Goal: Task Accomplishment & Management: Complete application form

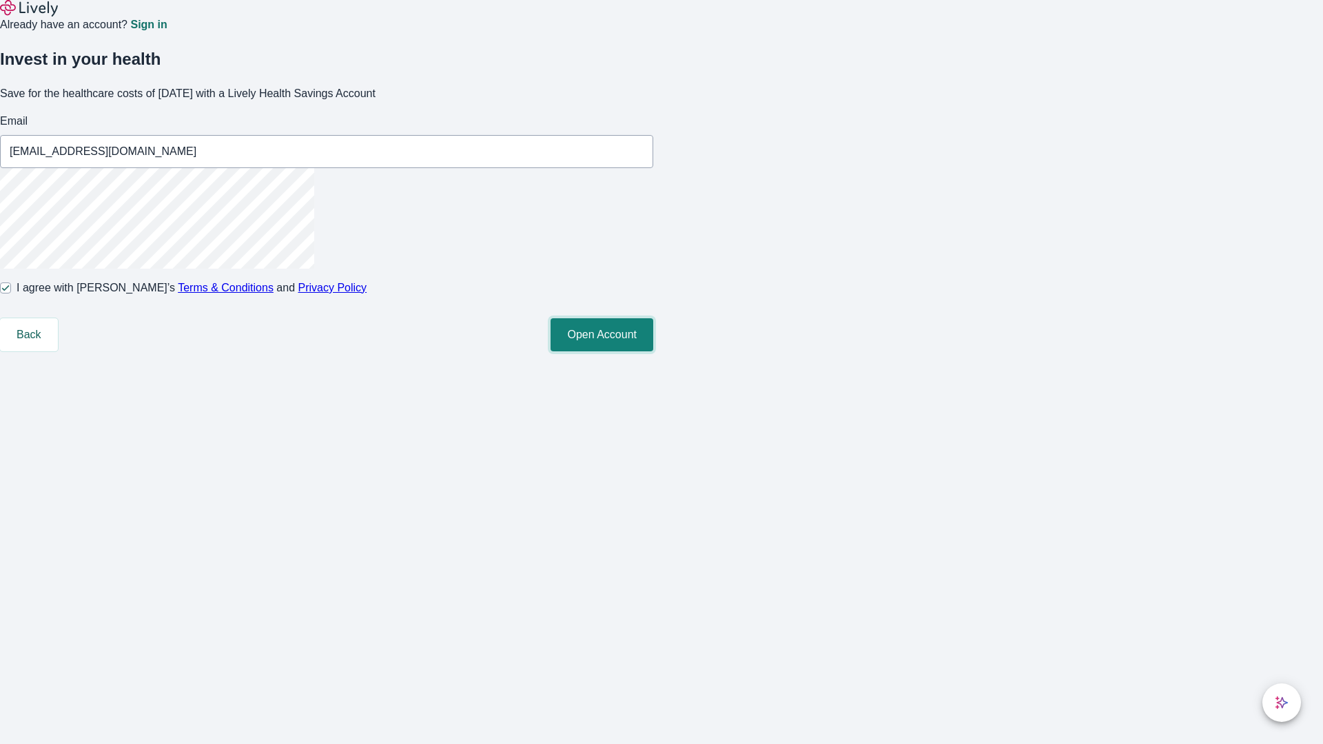
click at [653, 351] on button "Open Account" at bounding box center [602, 334] width 103 height 33
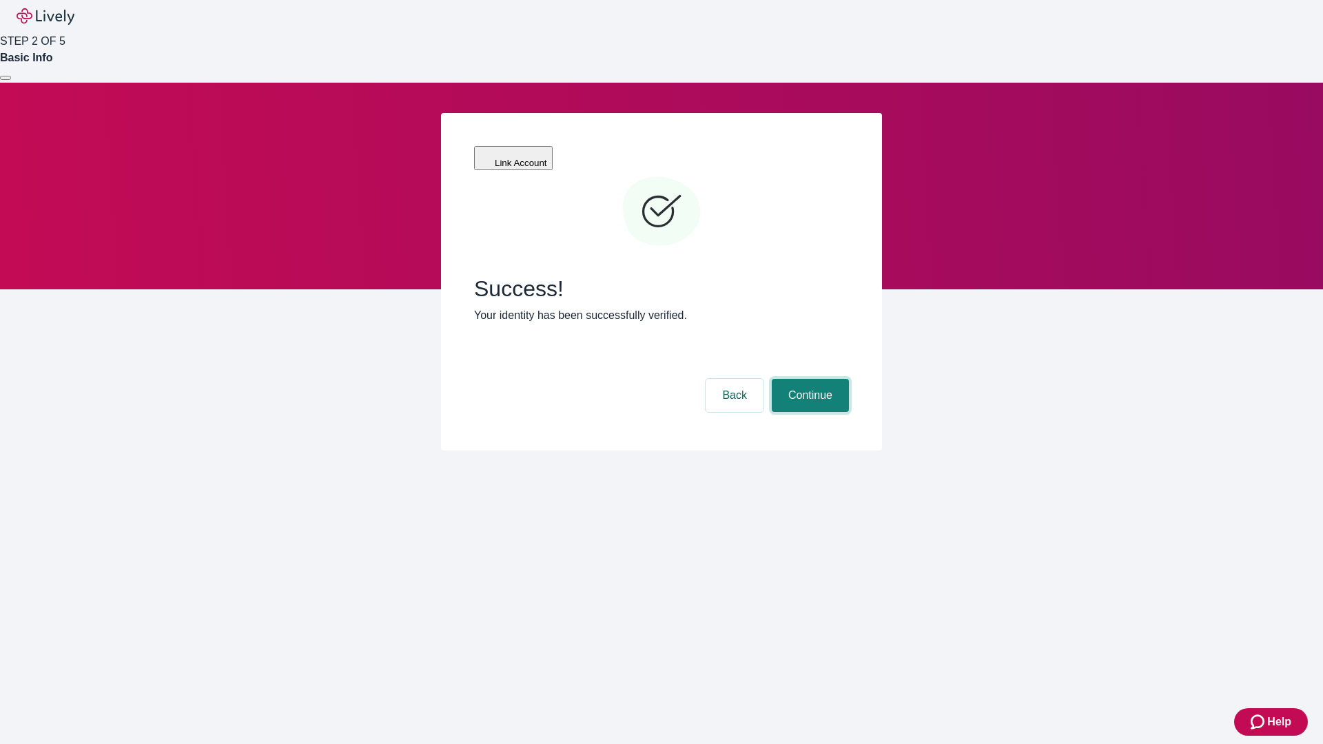
click at [808, 379] on button "Continue" at bounding box center [810, 395] width 77 height 33
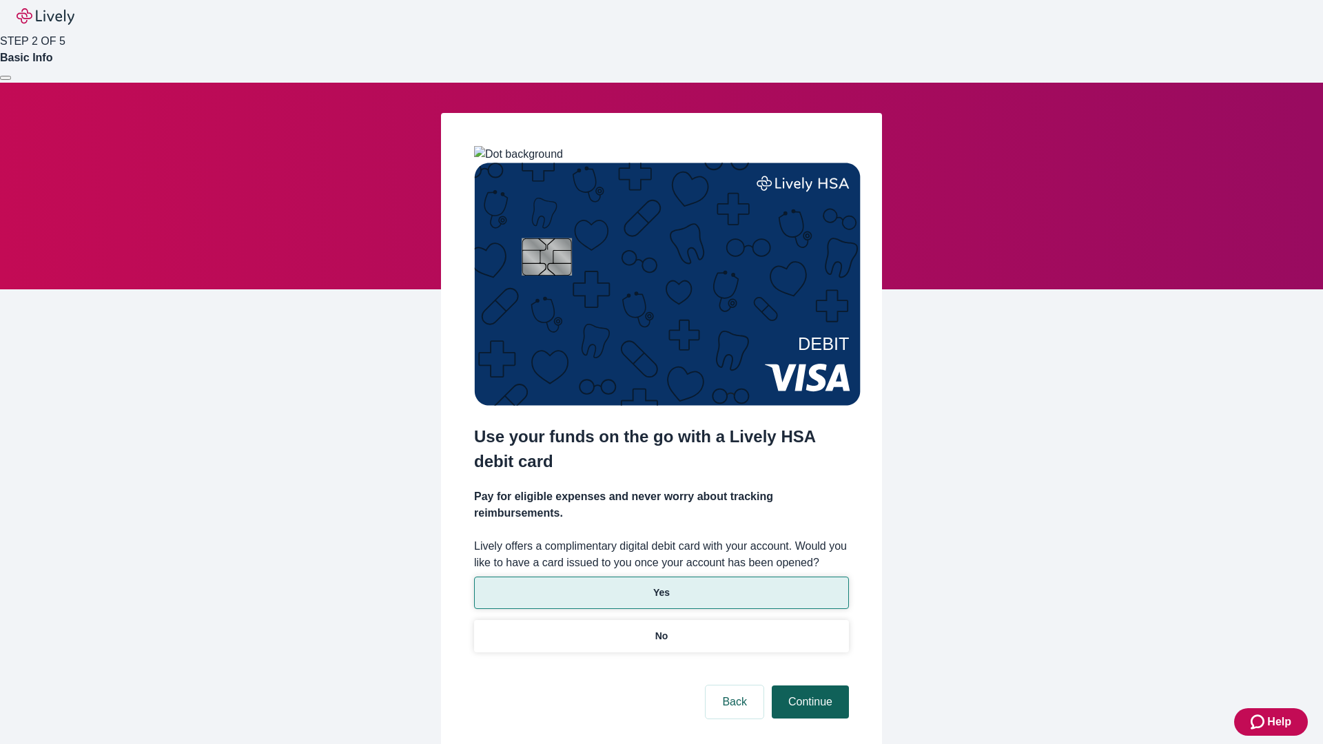
click at [661, 586] on p "Yes" at bounding box center [661, 593] width 17 height 14
click at [808, 686] on button "Continue" at bounding box center [810, 702] width 77 height 33
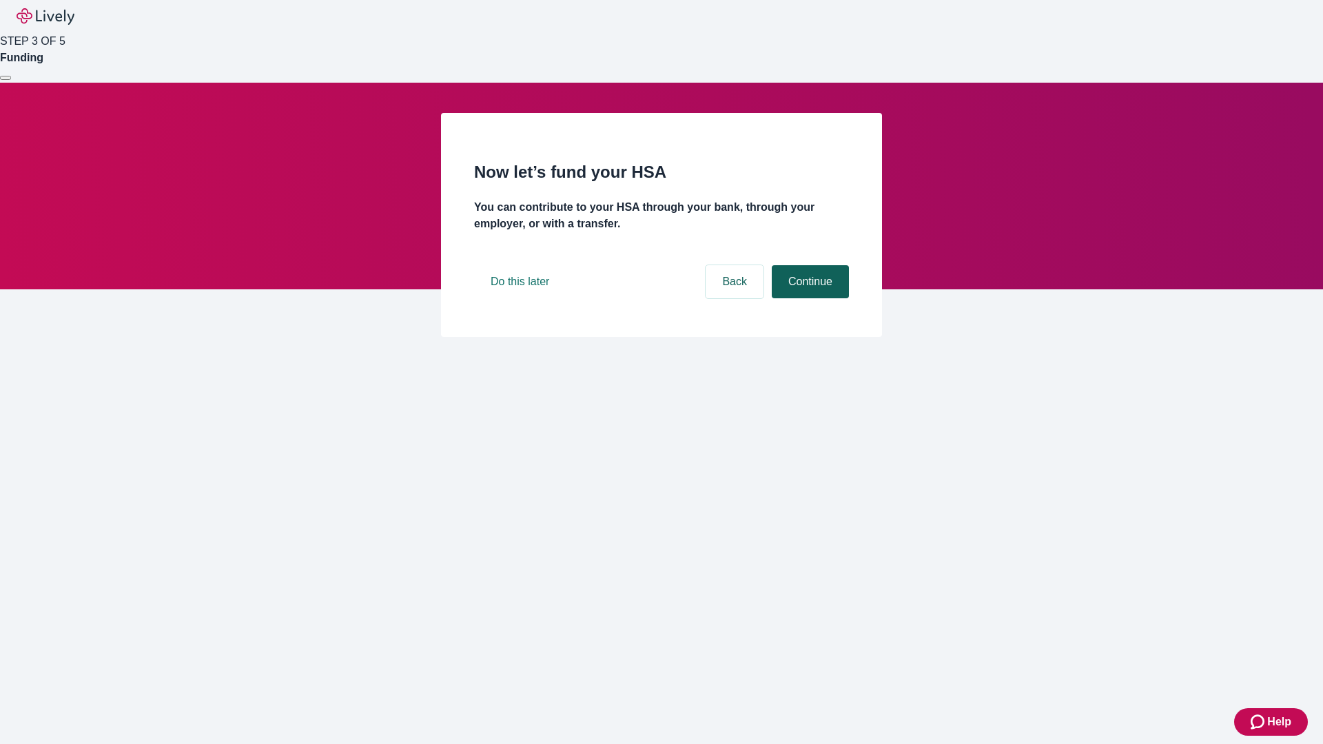
click at [808, 298] on button "Continue" at bounding box center [810, 281] width 77 height 33
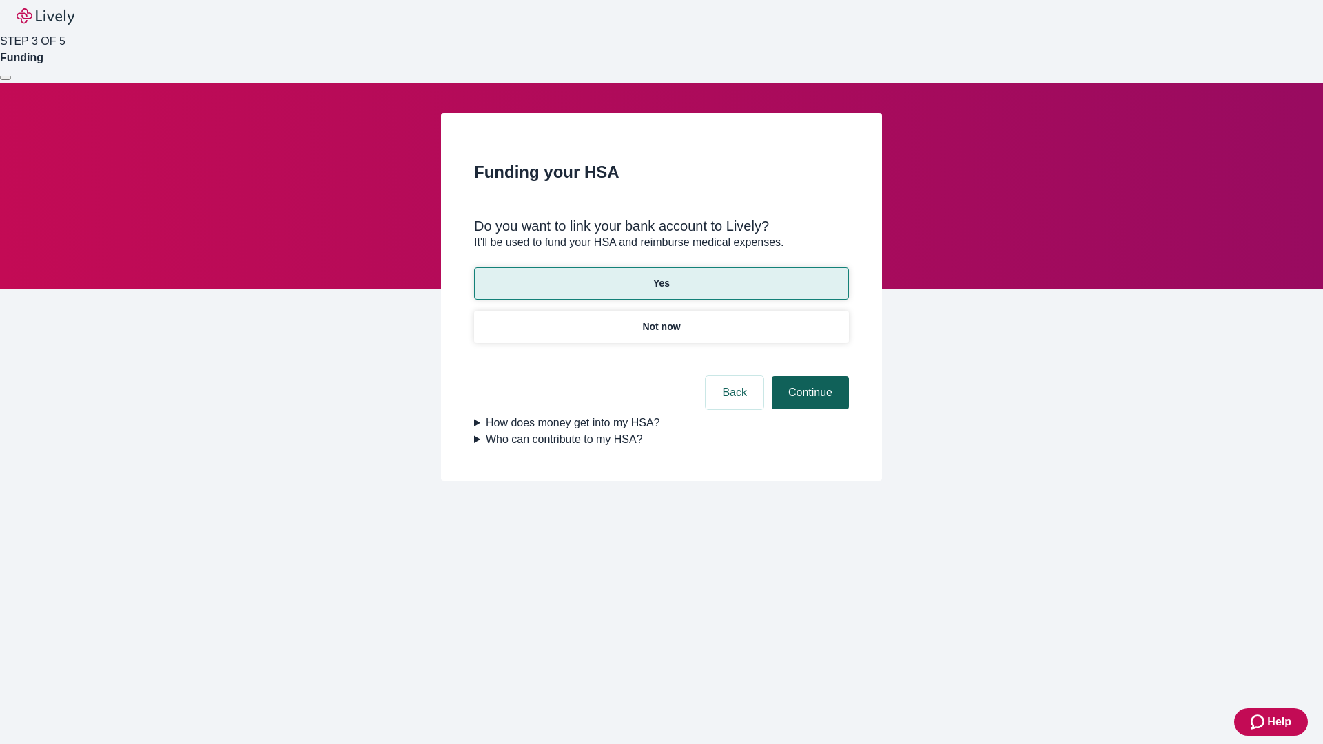
click at [808, 376] on button "Continue" at bounding box center [810, 392] width 77 height 33
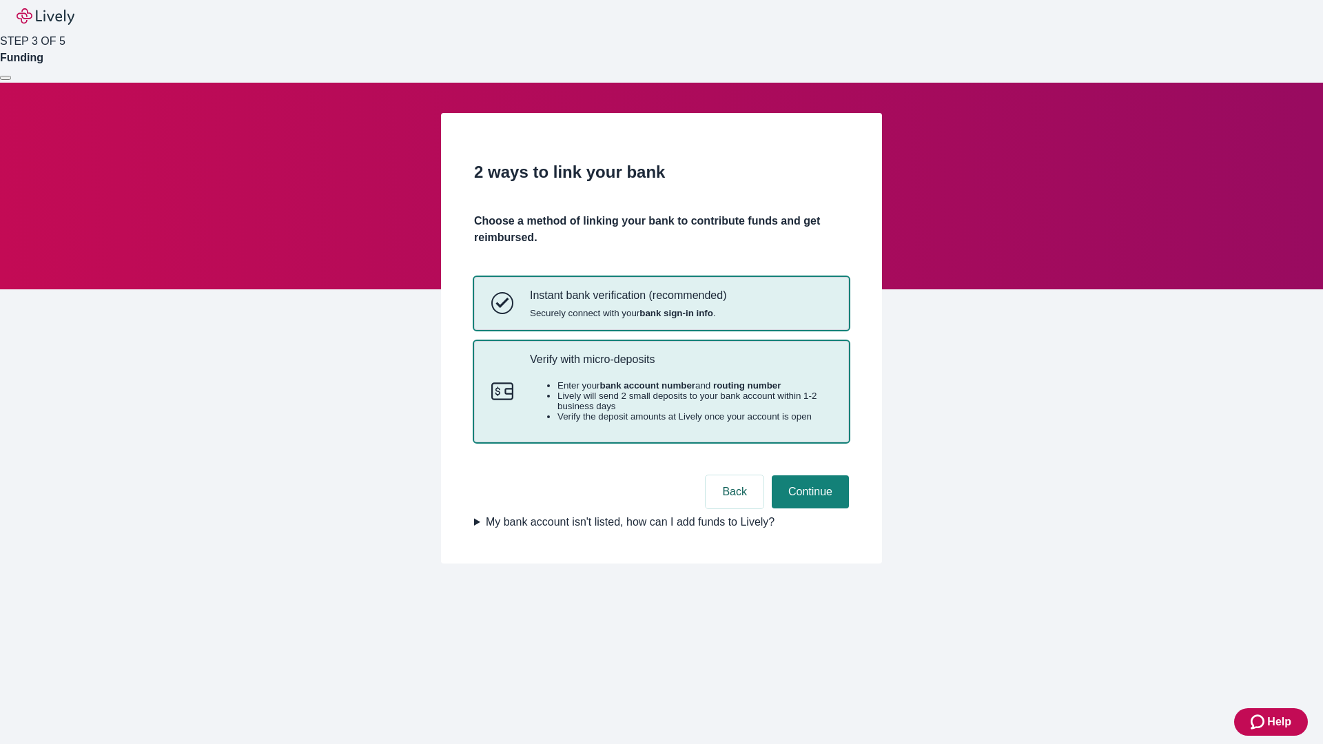
click at [680, 366] on p "Verify with micro-deposits" at bounding box center [681, 359] width 302 height 13
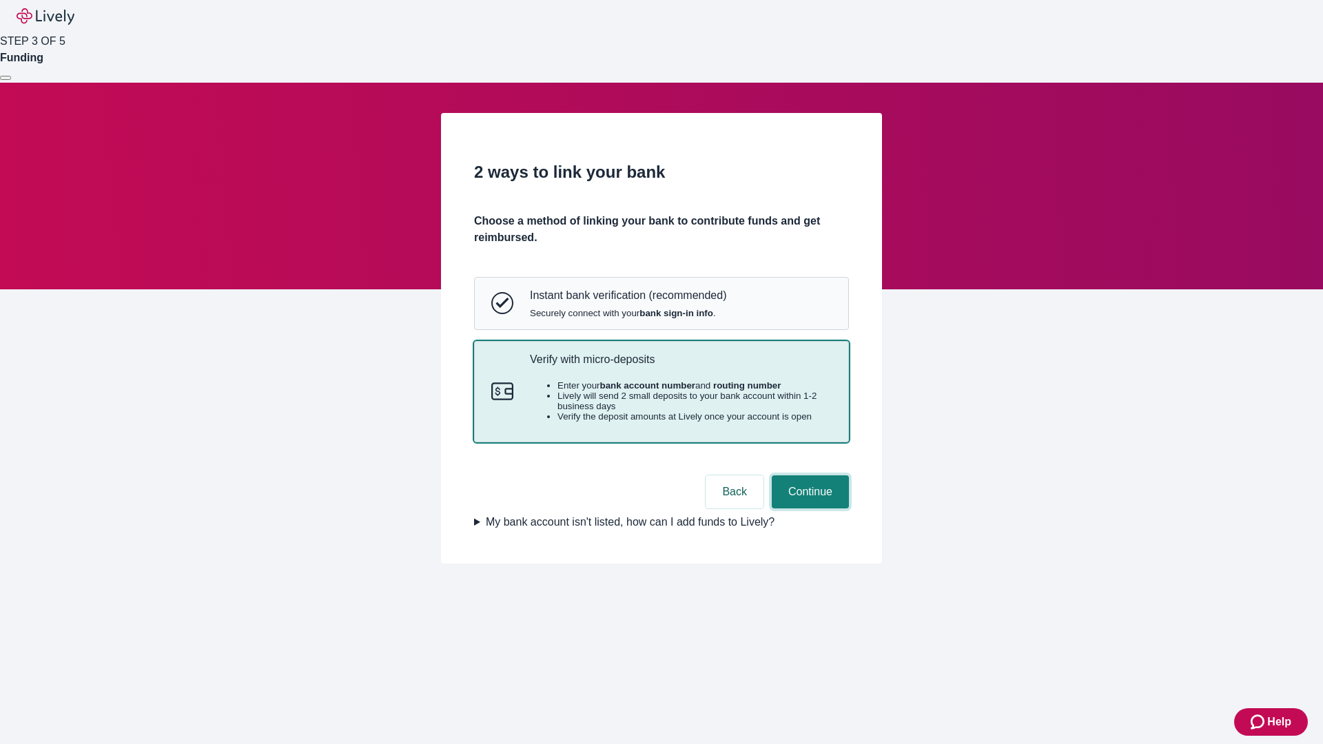
click at [808, 508] on button "Continue" at bounding box center [810, 491] width 77 height 33
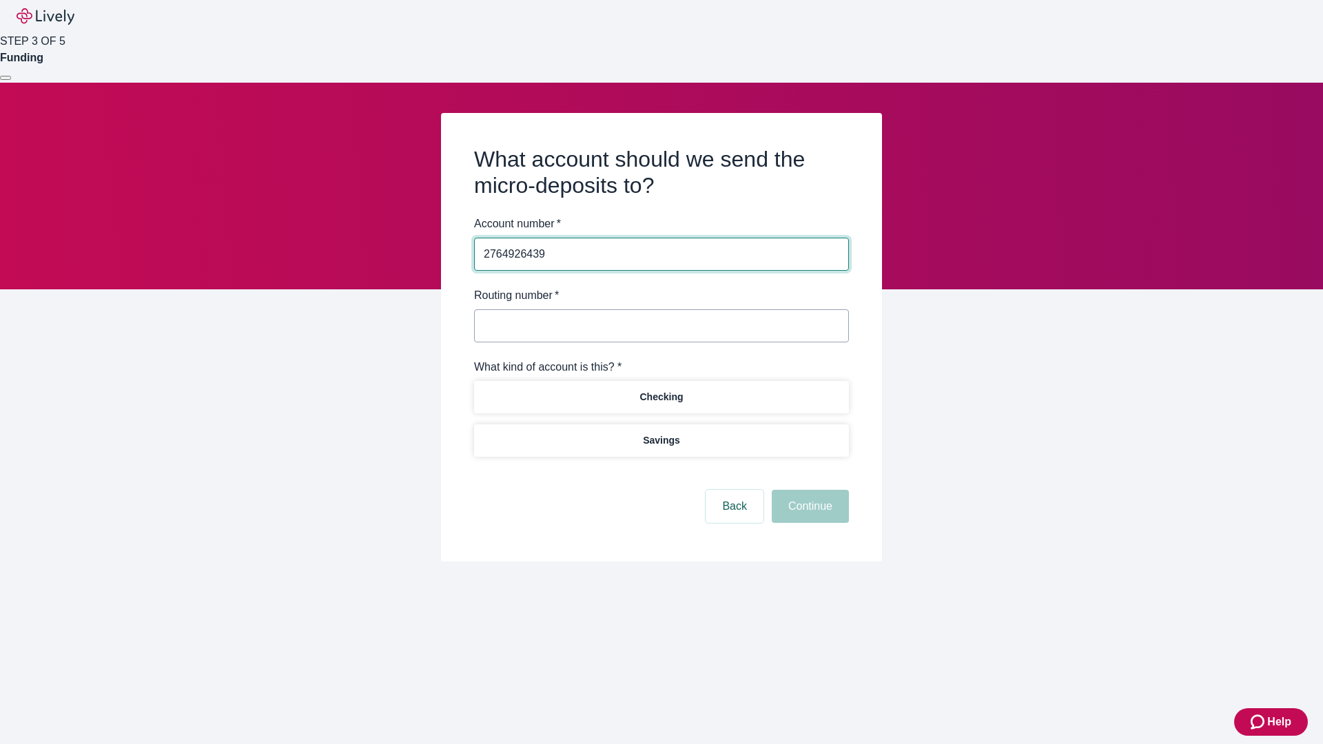
type input "2764926439"
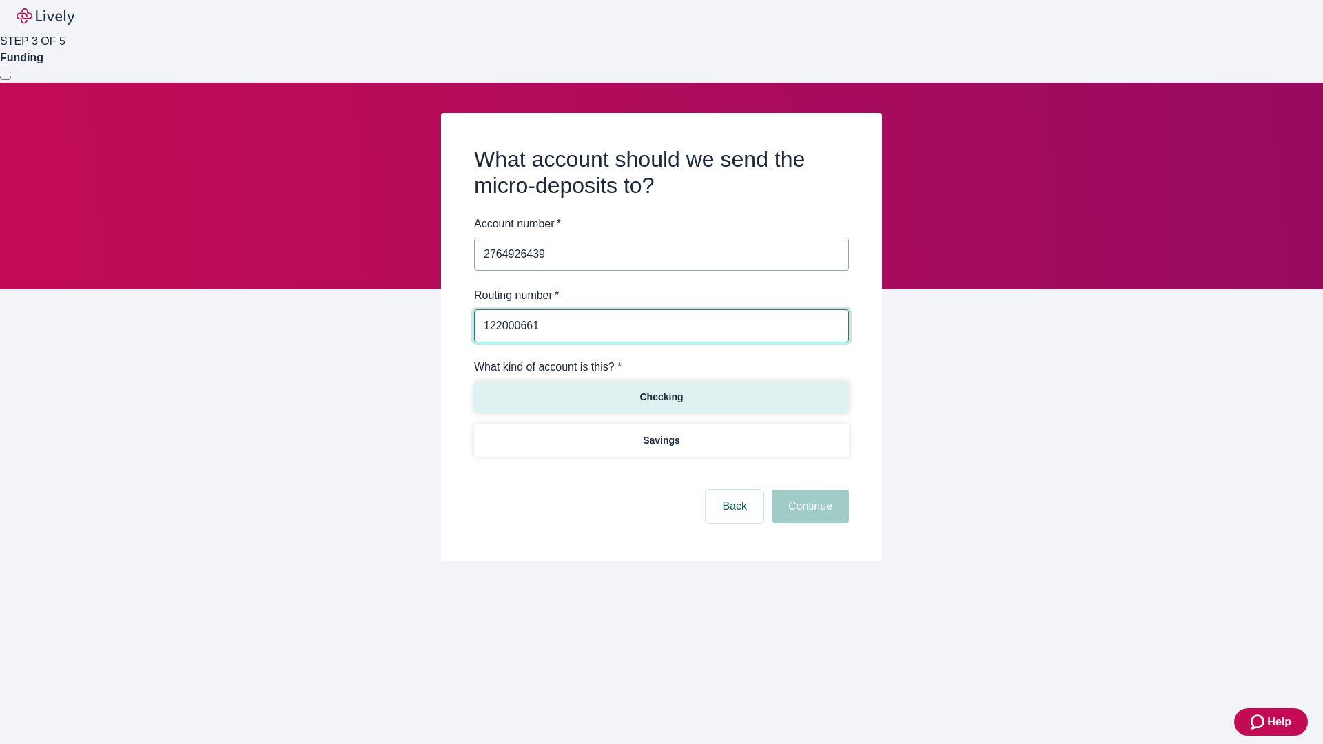
type input "122000661"
click at [661, 396] on p "Checking" at bounding box center [660, 397] width 43 height 14
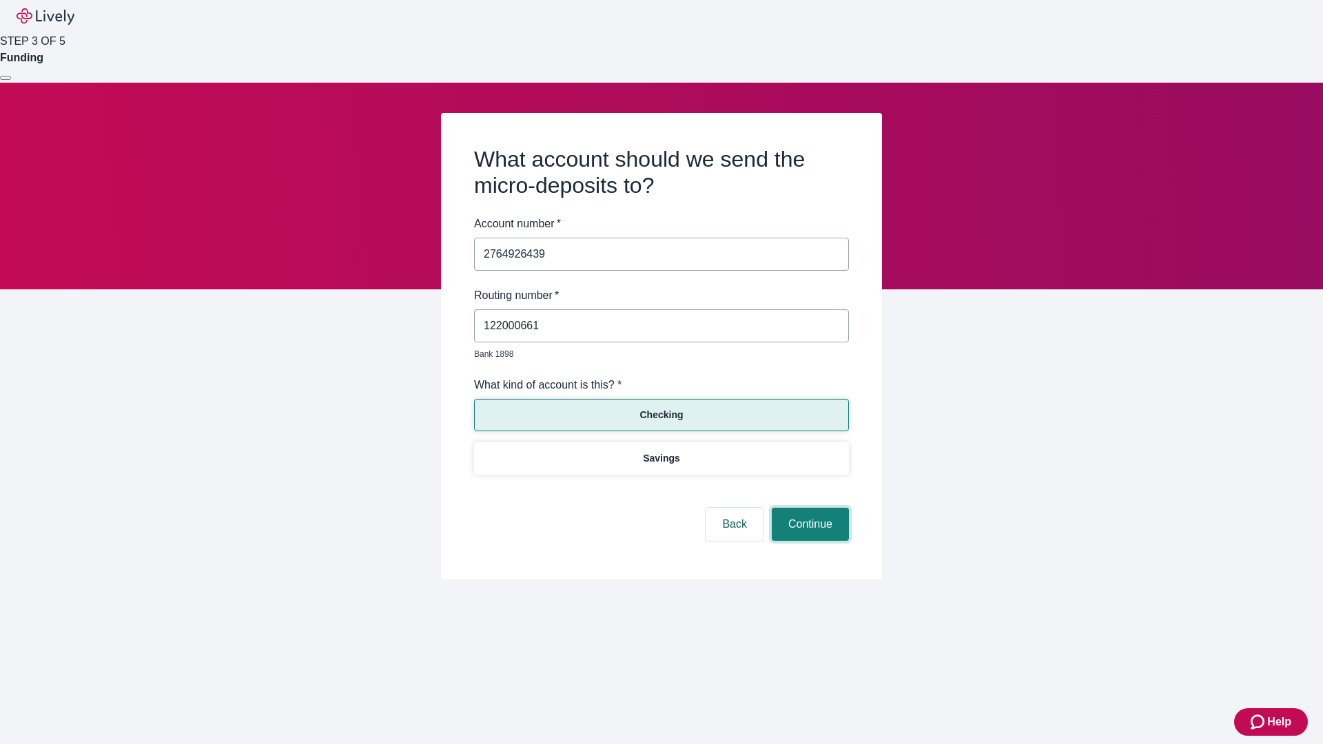
click at [808, 508] on button "Continue" at bounding box center [810, 524] width 77 height 33
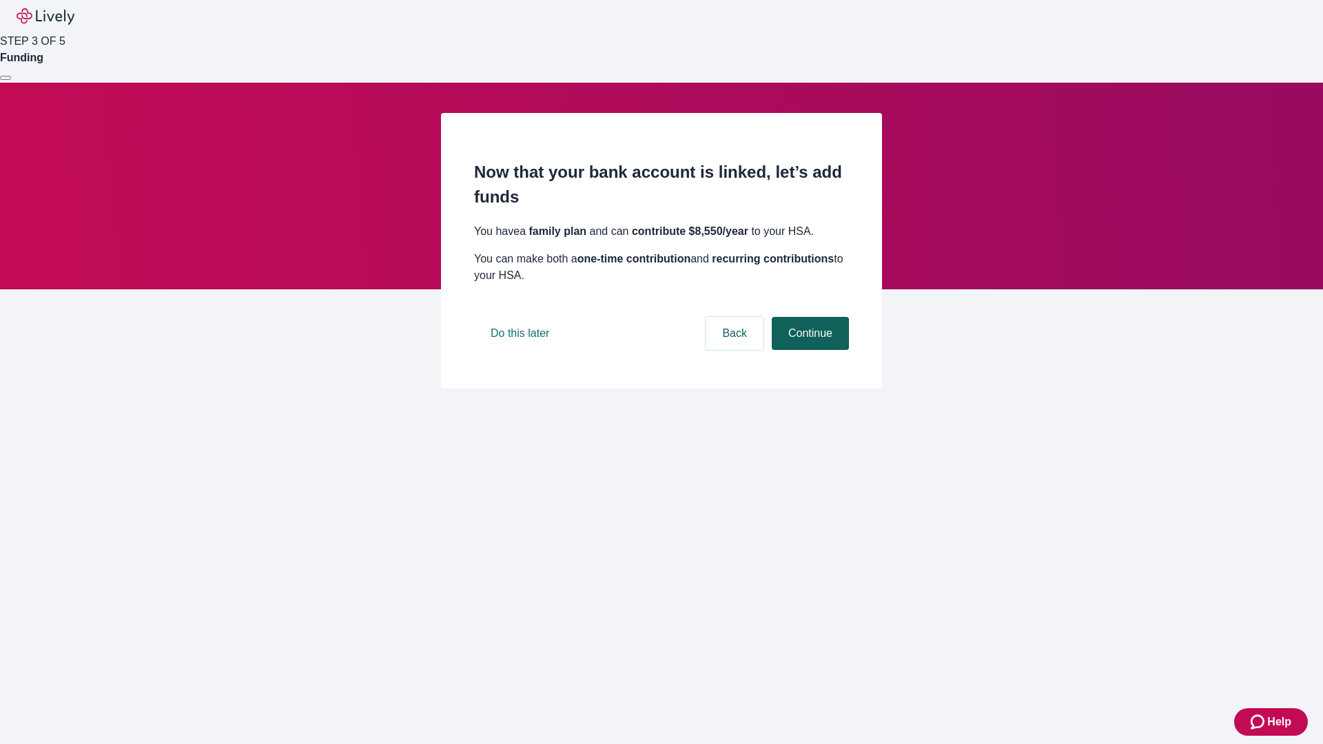
click at [808, 350] on button "Continue" at bounding box center [810, 333] width 77 height 33
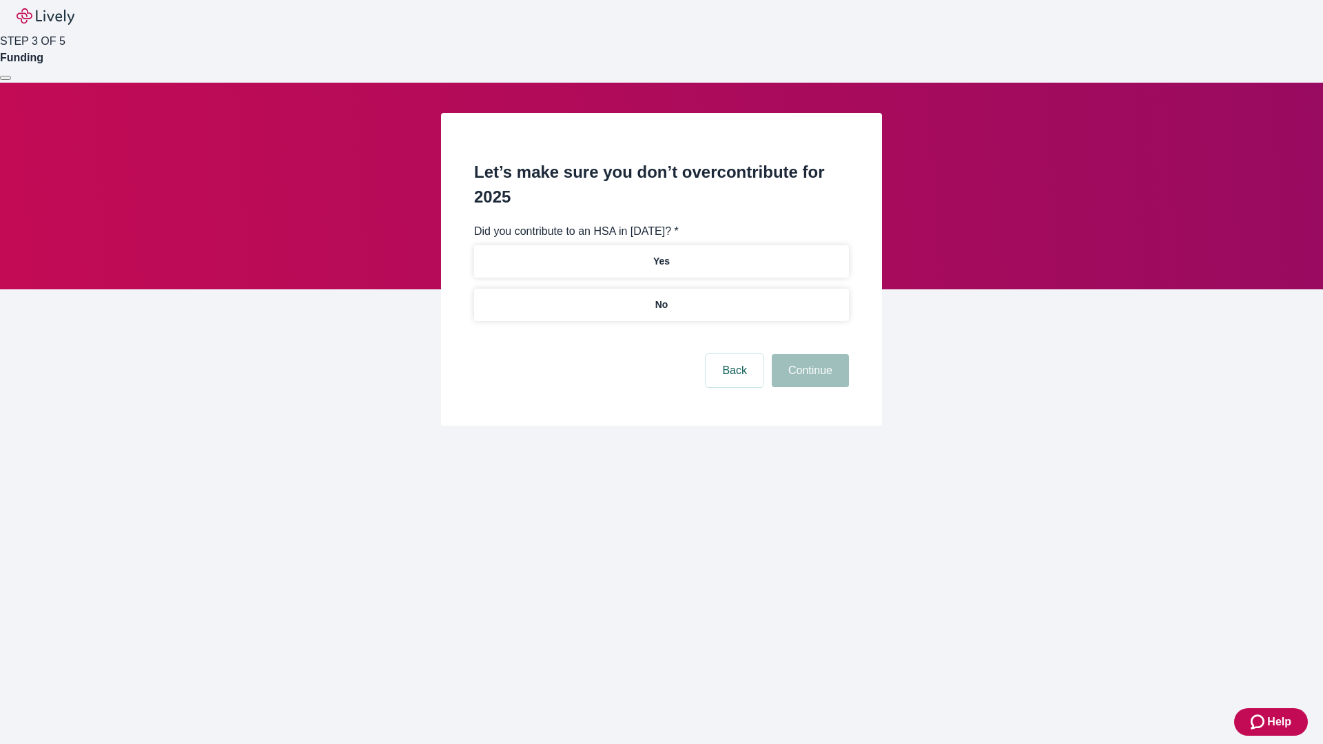
click at [661, 298] on p "No" at bounding box center [661, 305] width 13 height 14
click at [808, 354] on button "Continue" at bounding box center [810, 370] width 77 height 33
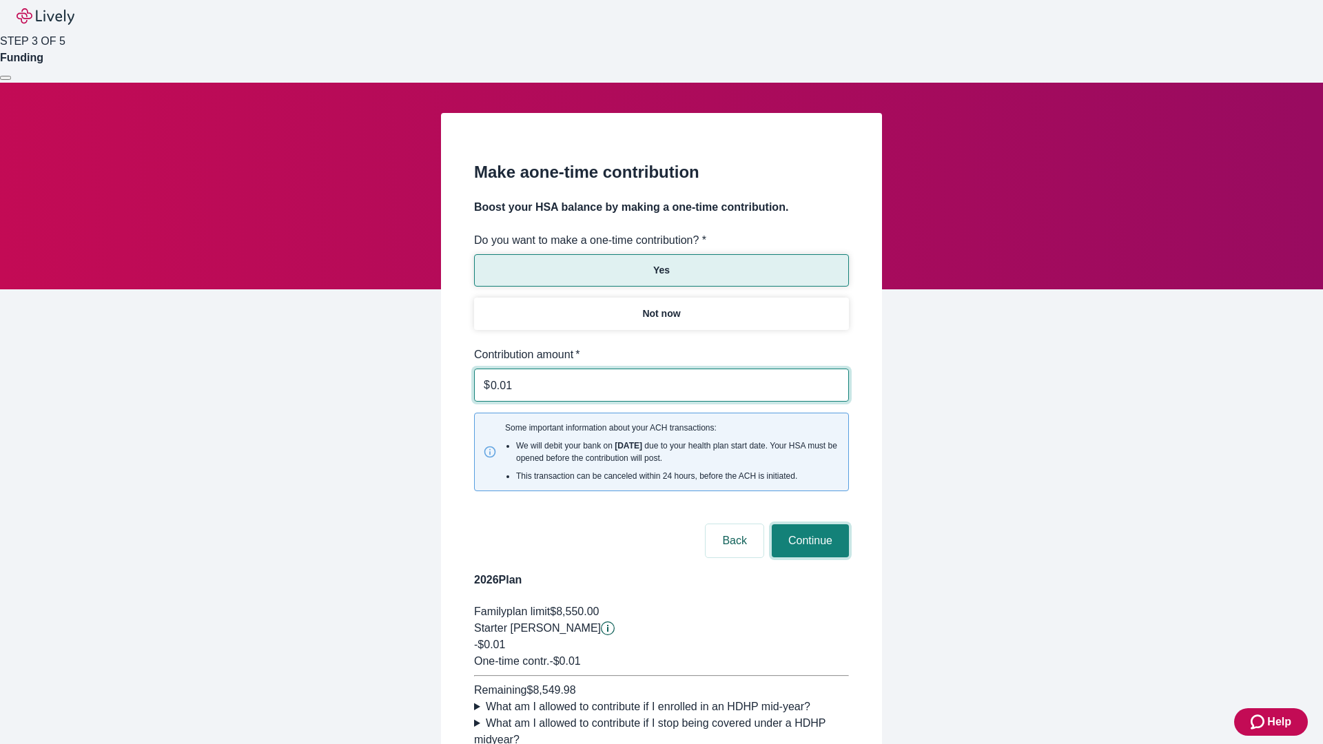
click at [808, 524] on button "Continue" at bounding box center [810, 540] width 77 height 33
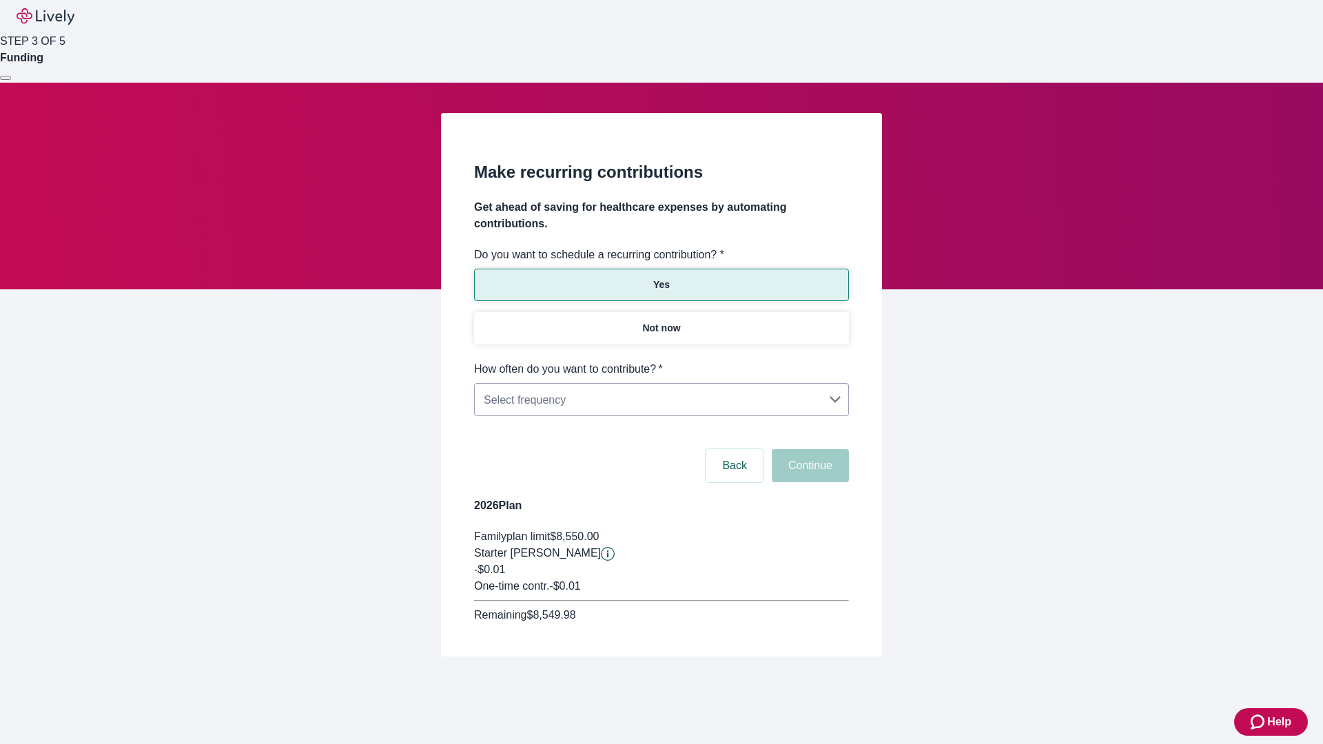
click at [661, 361] on body "Help STEP 3 OF 5 Funding Make recurring contributions Get ahead of saving for h…" at bounding box center [661, 361] width 1323 height 723
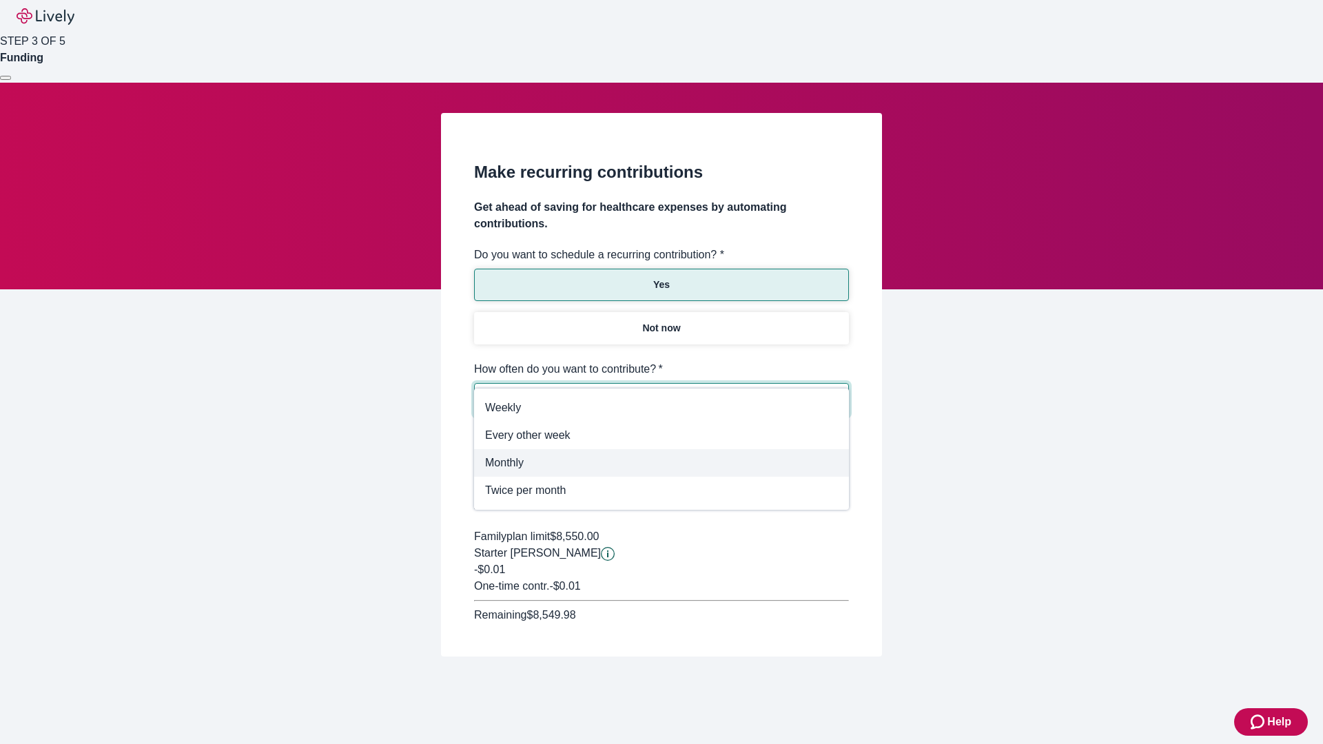
click at [661, 463] on span "Monthly" at bounding box center [661, 463] width 353 height 17
type input "Monthly"
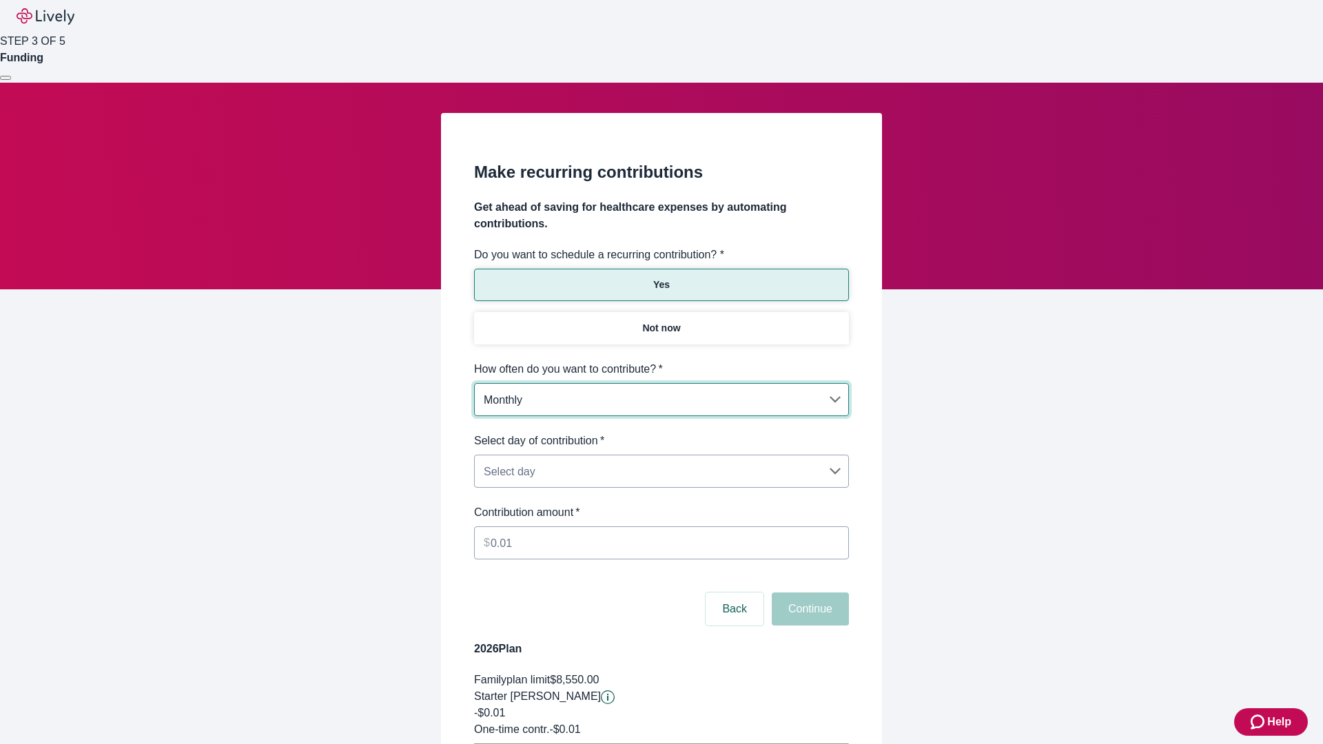
click at [661, 433] on body "Help STEP 3 OF 5 Funding Make recurring contributions Get ahead of saving for h…" at bounding box center [661, 433] width 1323 height 866
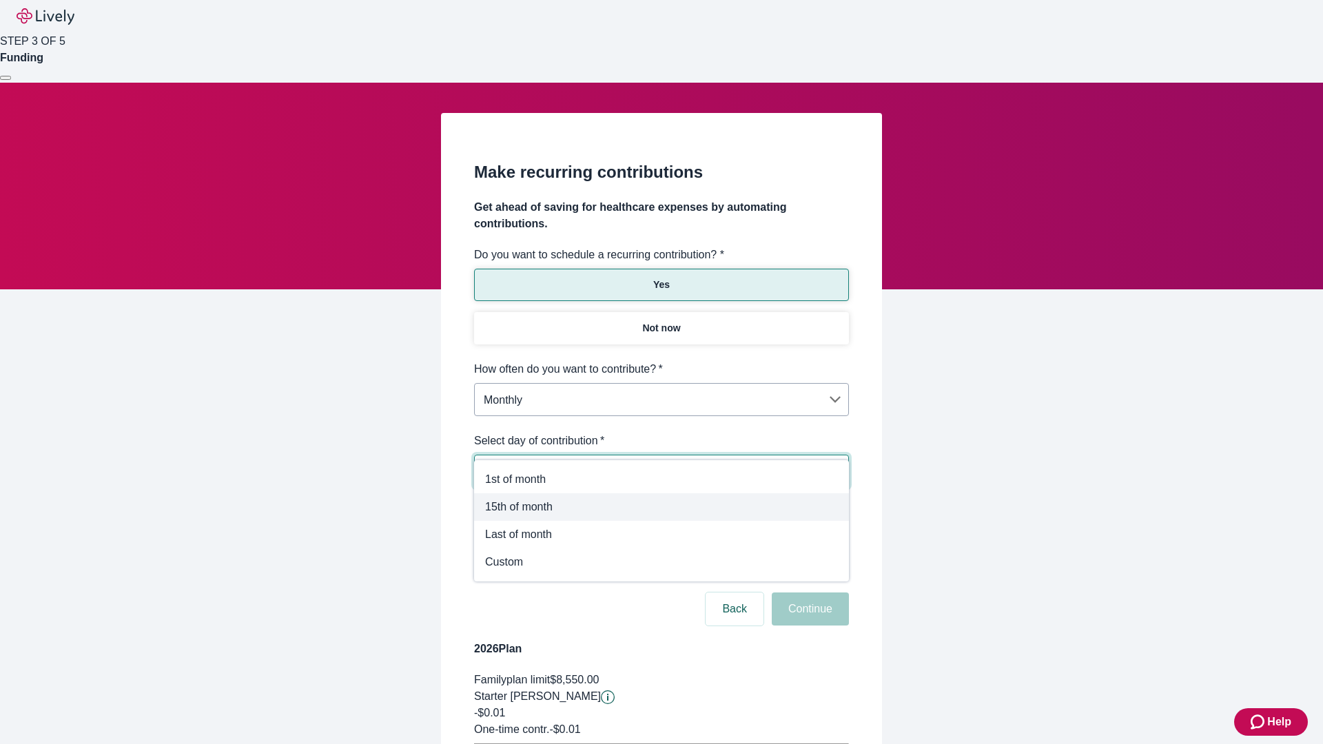
click at [661, 507] on span "15th of month" at bounding box center [661, 507] width 353 height 17
type input "Monthly15th"
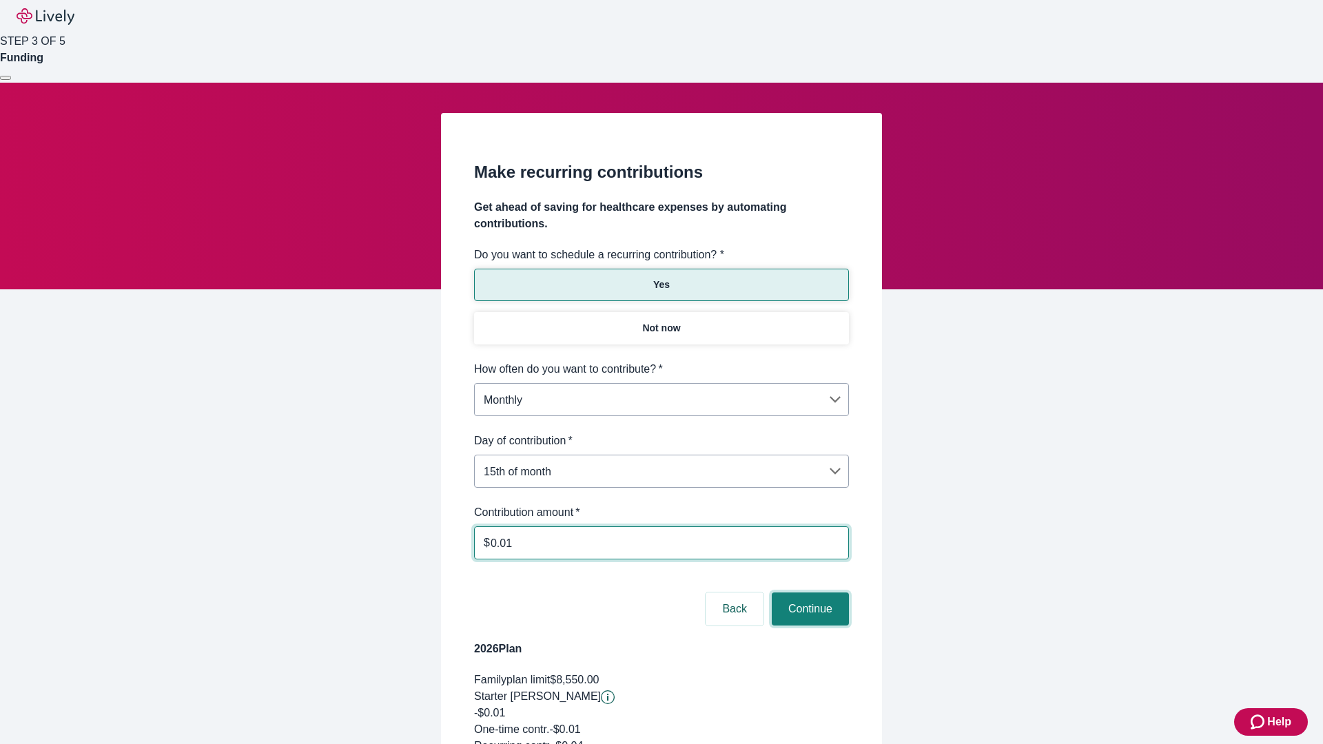
click at [808, 593] on button "Continue" at bounding box center [810, 609] width 77 height 33
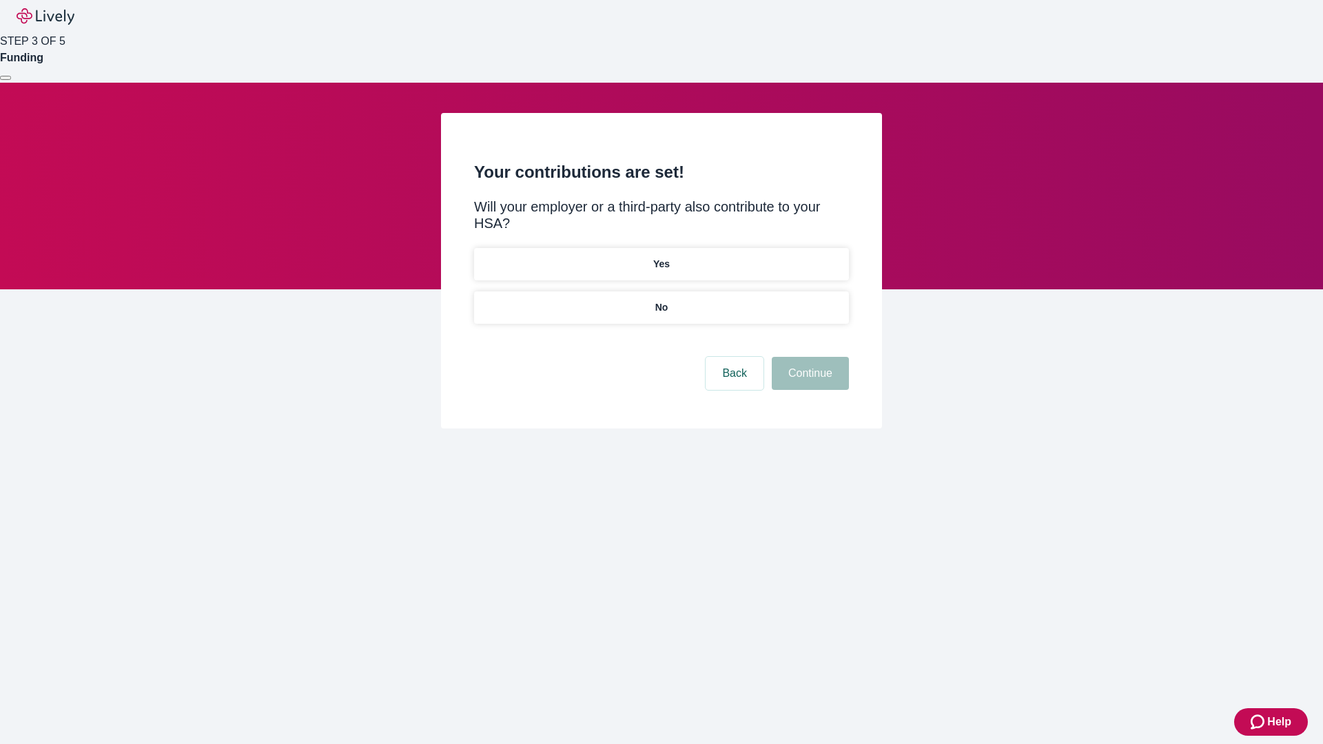
click at [661, 257] on p "Yes" at bounding box center [661, 264] width 17 height 14
click at [808, 357] on button "Continue" at bounding box center [810, 373] width 77 height 33
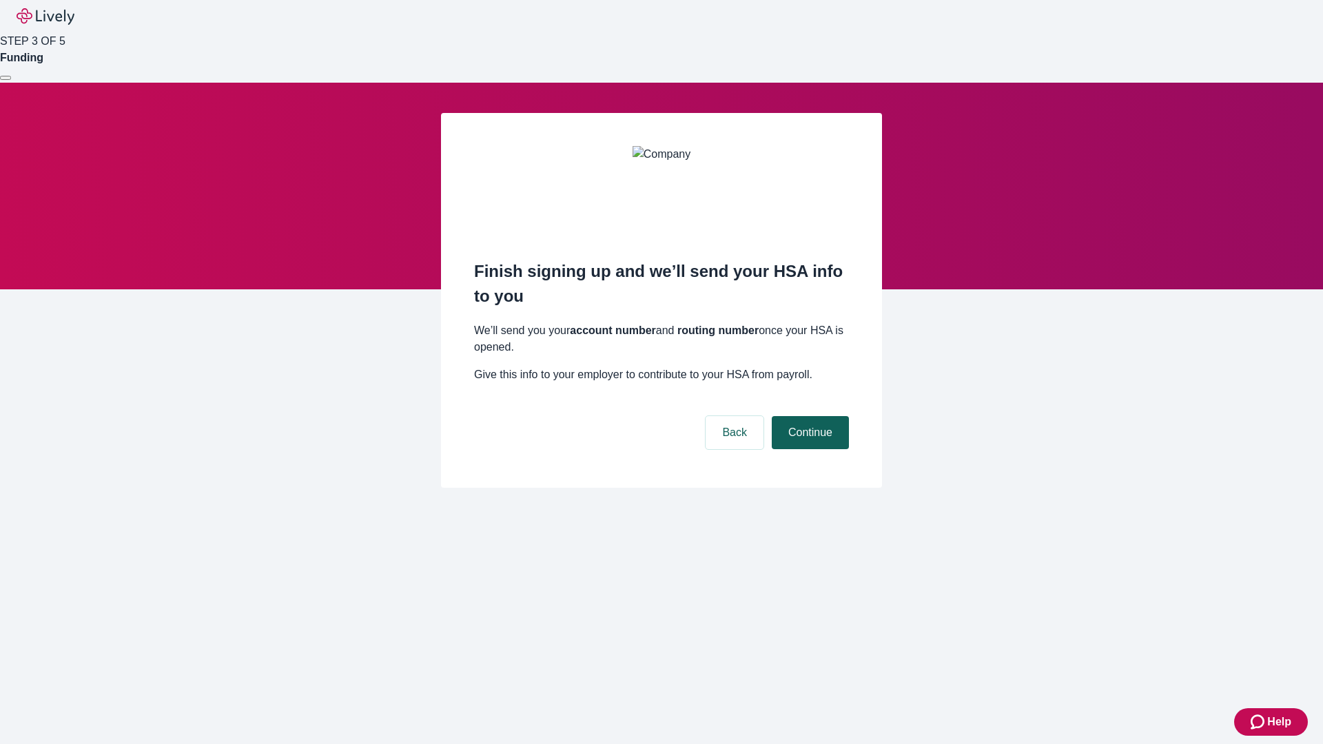
click at [808, 416] on button "Continue" at bounding box center [810, 432] width 77 height 33
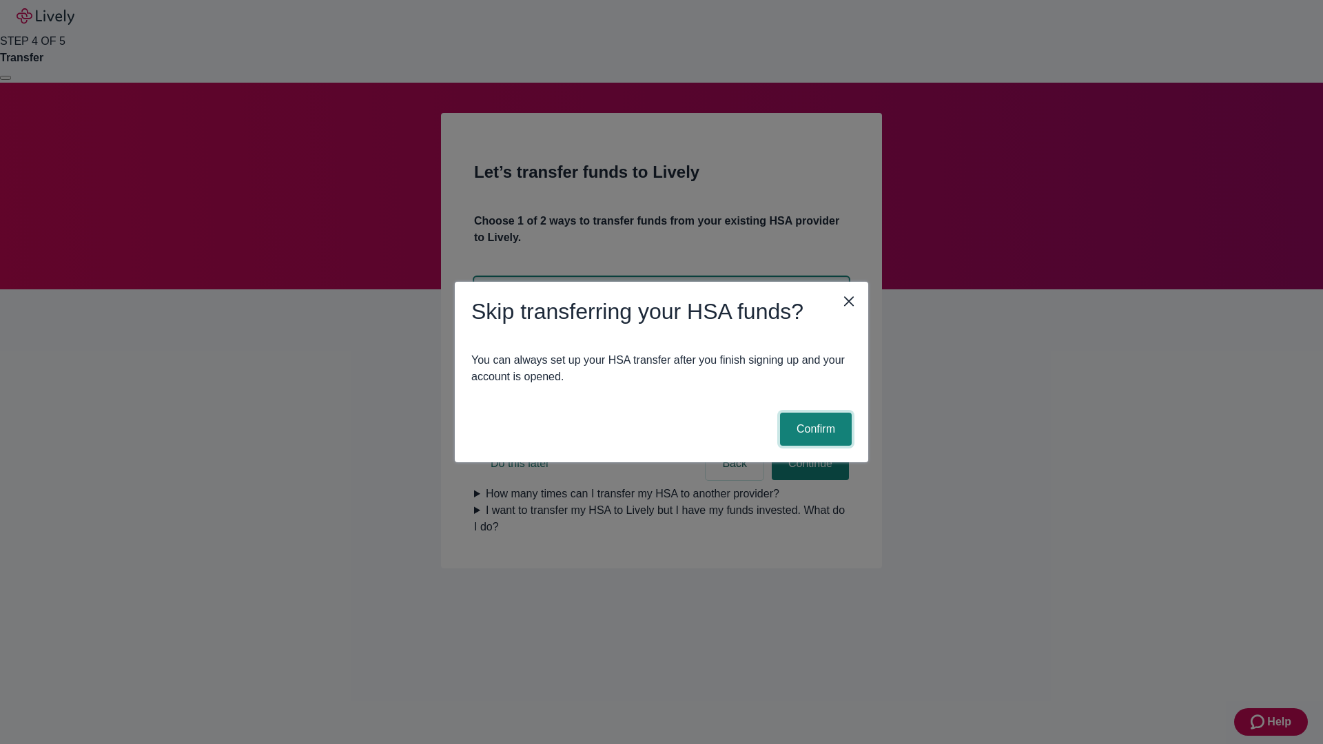
click at [814, 429] on button "Confirm" at bounding box center [816, 429] width 72 height 33
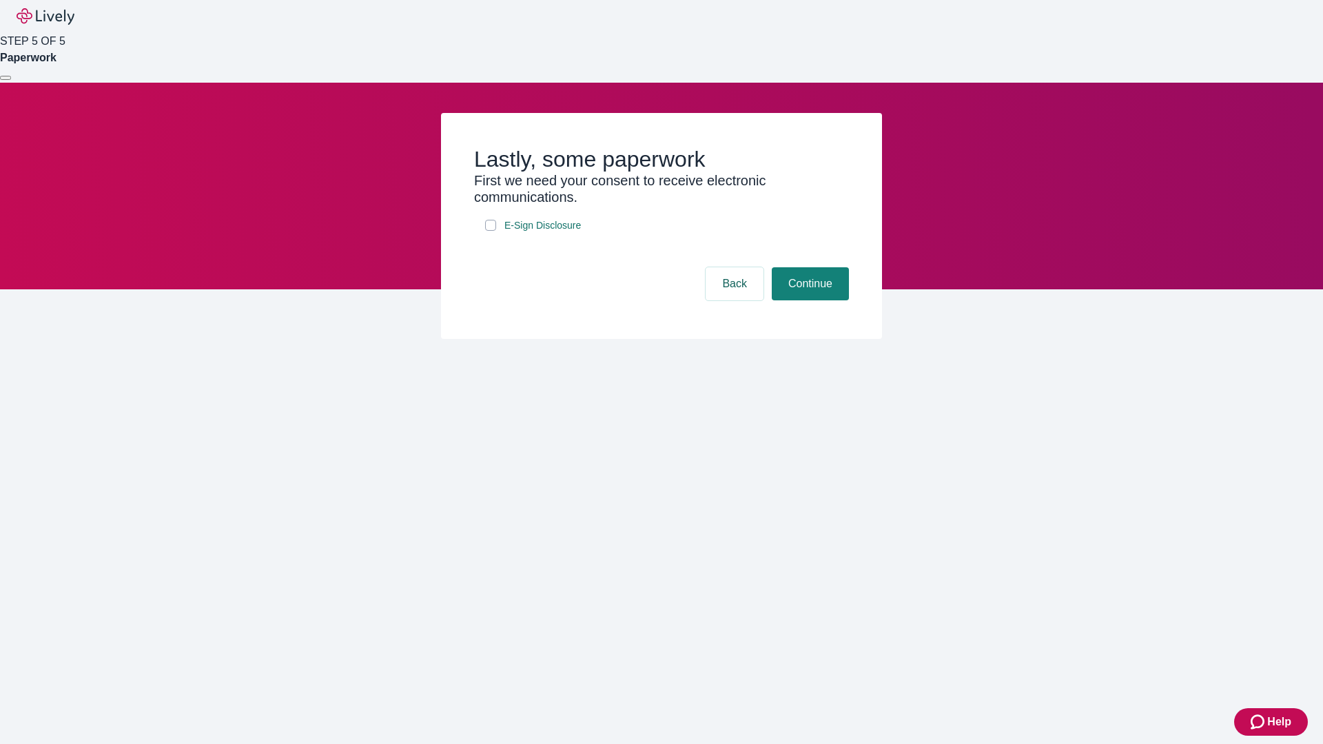
click at [491, 231] on input "E-Sign Disclosure" at bounding box center [490, 225] width 11 height 11
checkbox input "true"
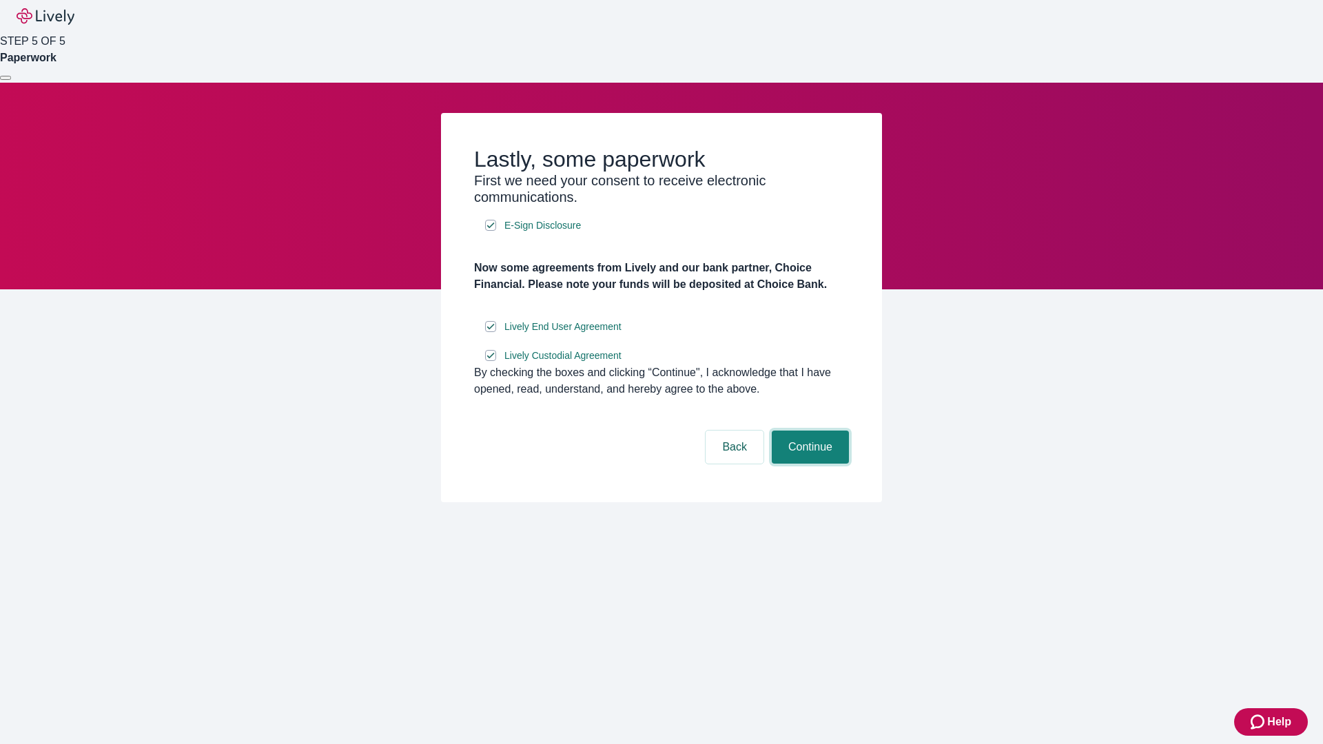
click at [808, 464] on button "Continue" at bounding box center [810, 447] width 77 height 33
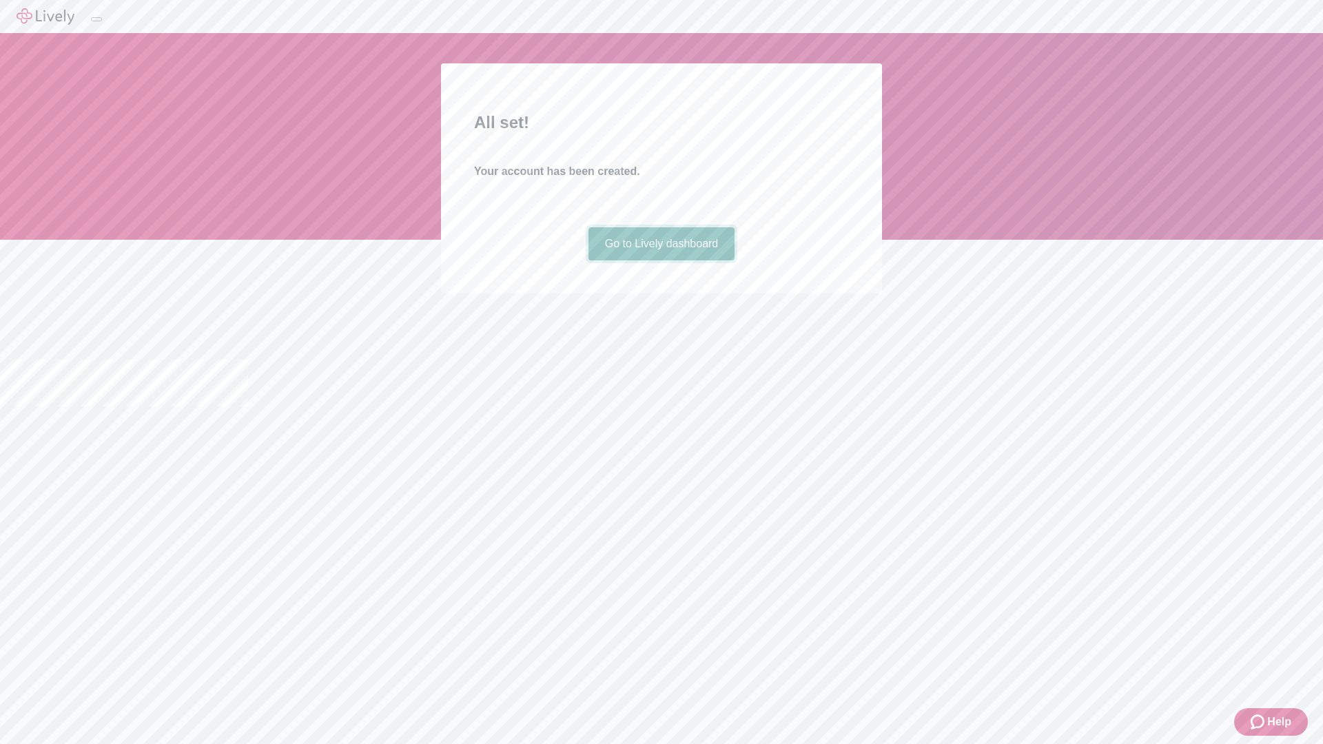
click at [661, 260] on link "Go to Lively dashboard" at bounding box center [661, 243] width 147 height 33
